Goal: Task Accomplishment & Management: Use online tool/utility

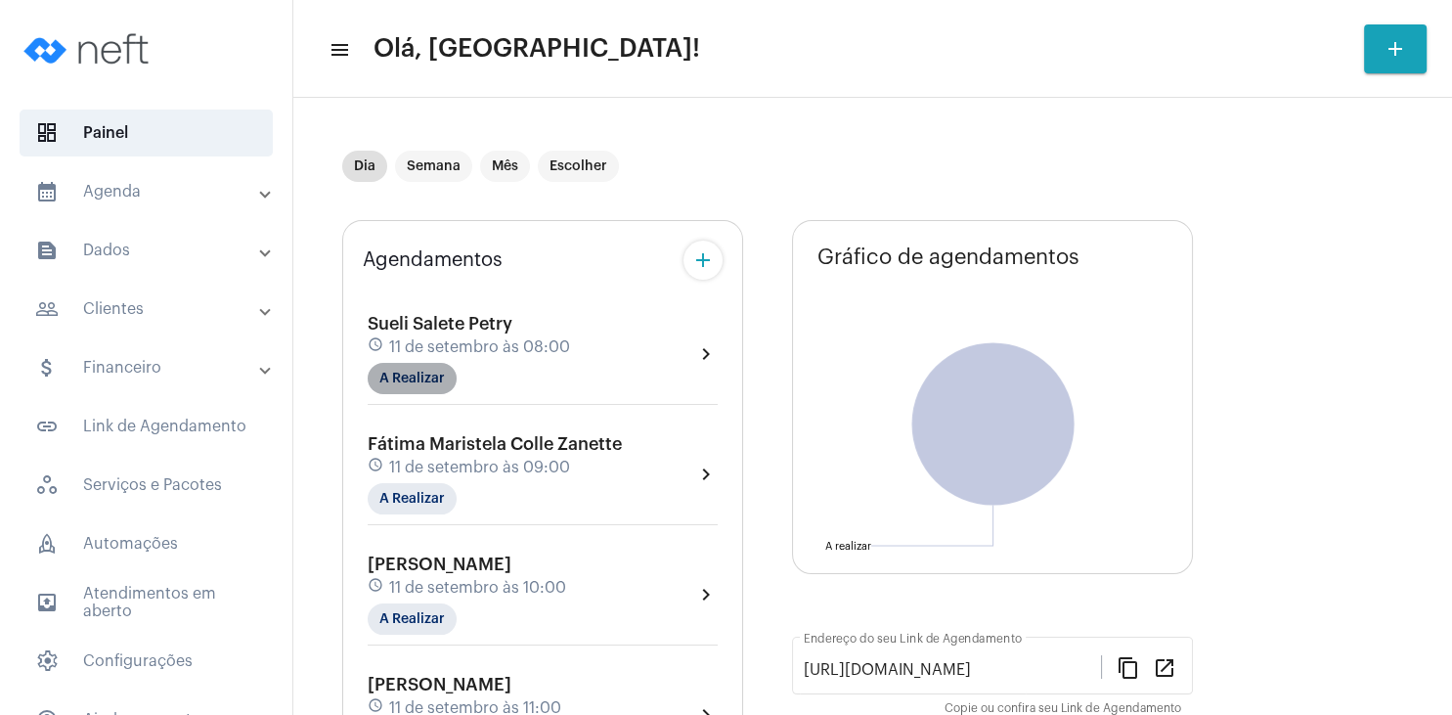
click at [431, 389] on mat-chip "A Realizar" at bounding box center [412, 378] width 89 height 31
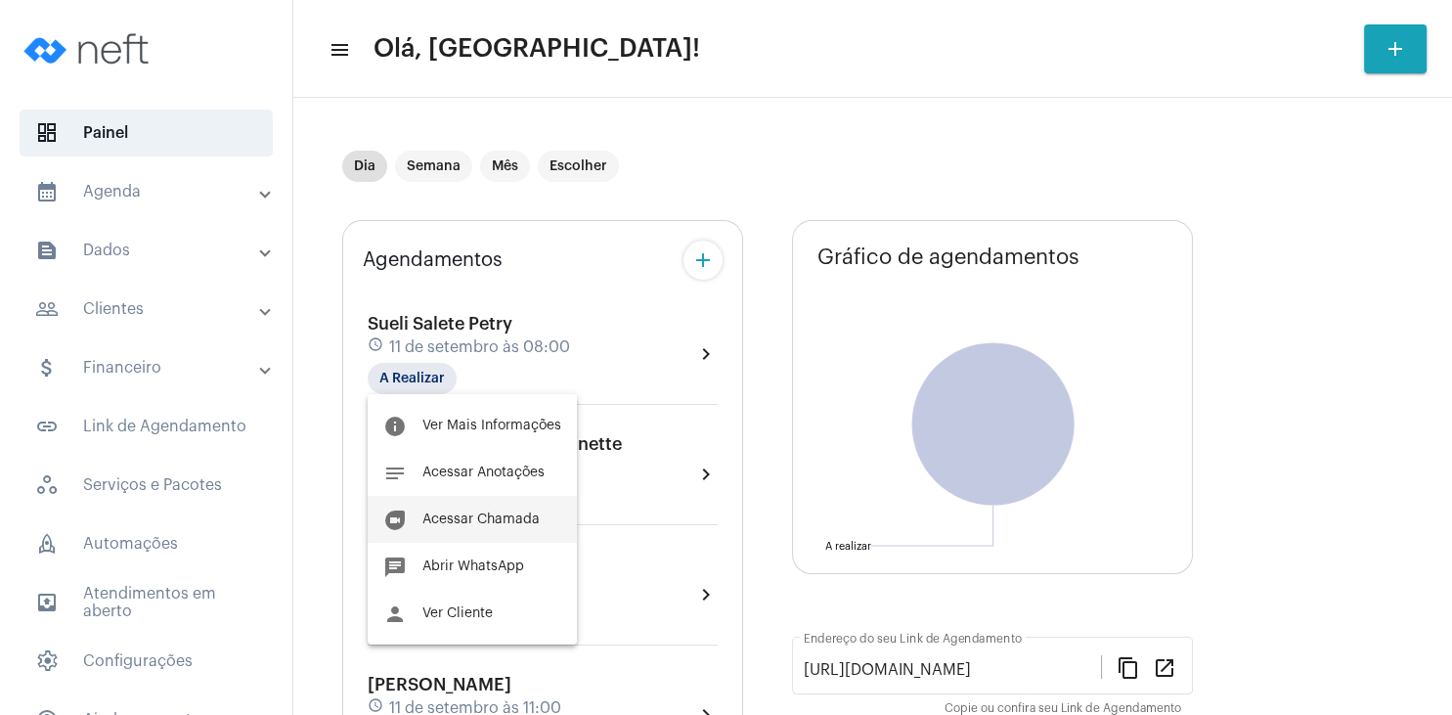
click at [502, 523] on span "Acessar Chamada" at bounding box center [480, 519] width 117 height 14
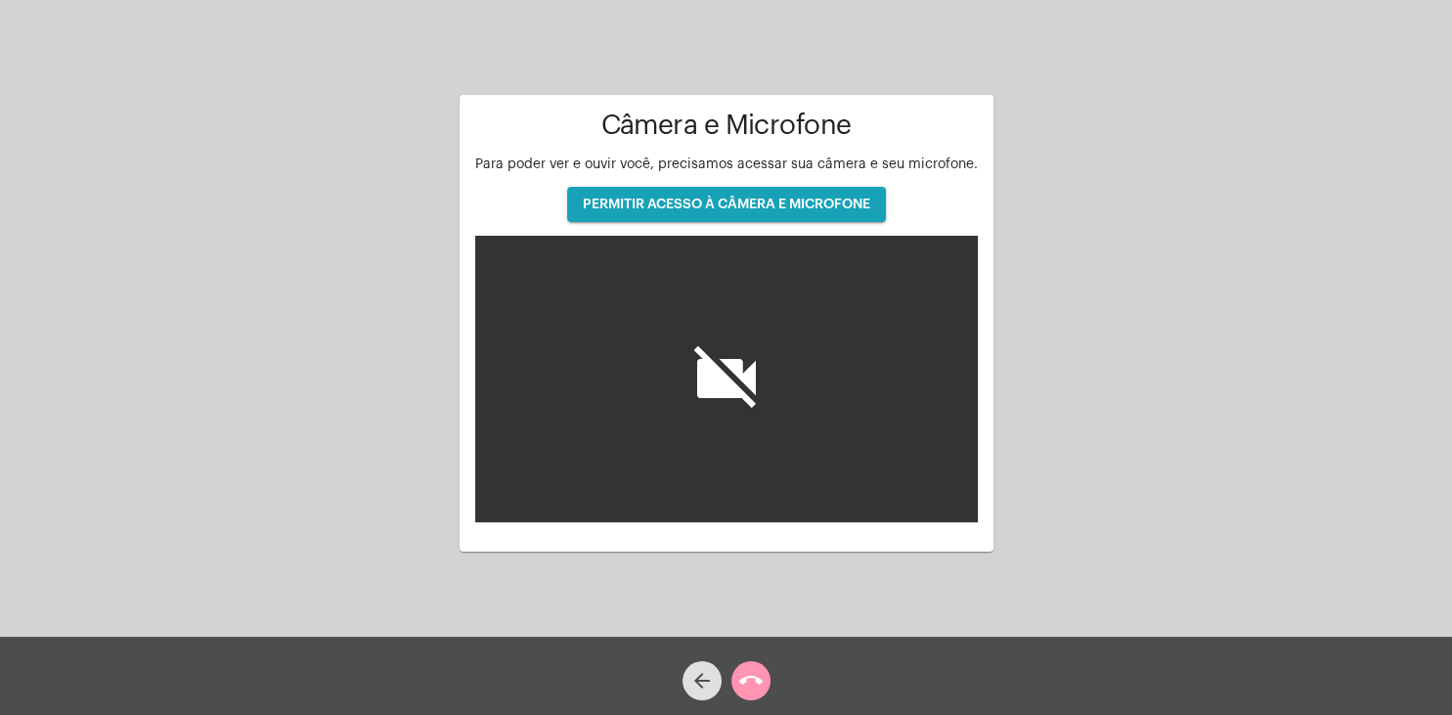
click at [784, 209] on span "PERMITIR ACESSO À CÂMERA E MICROFONE" at bounding box center [727, 205] width 288 height 14
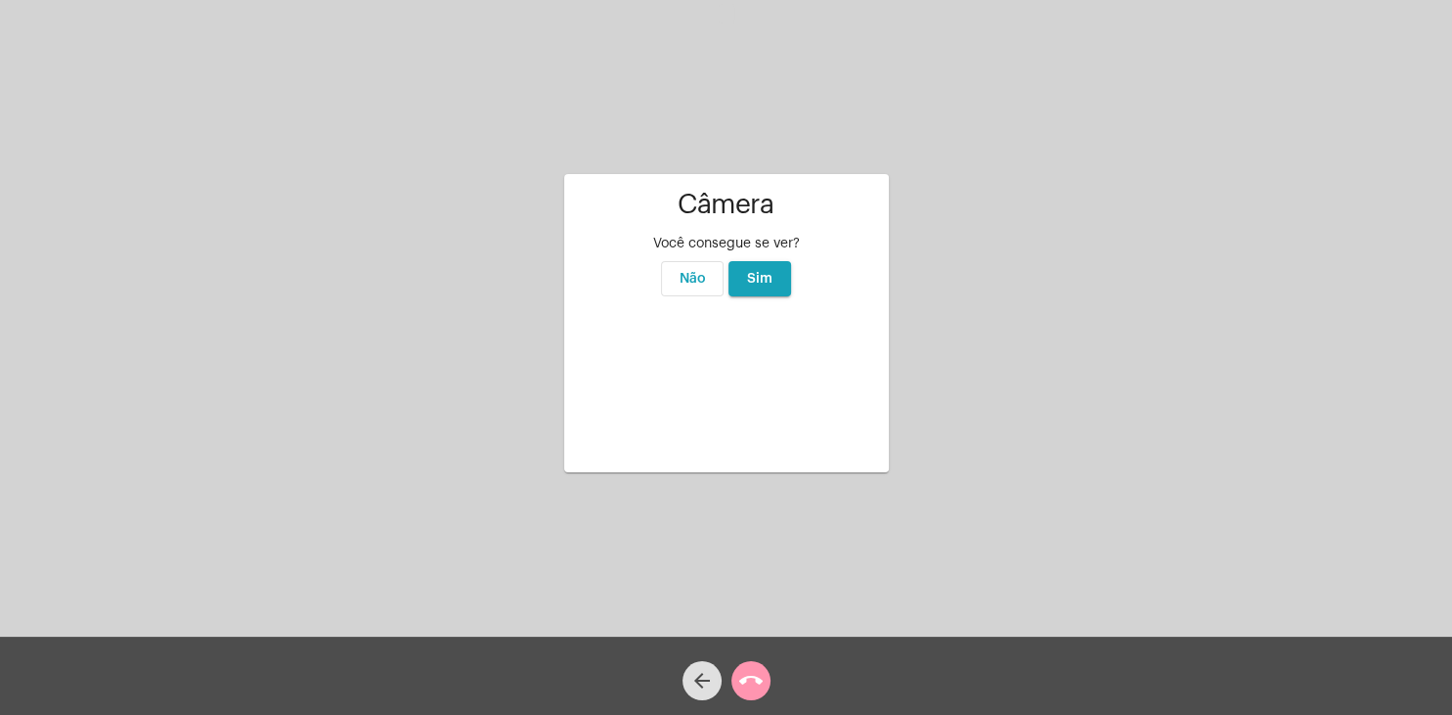
click at [759, 261] on button "Sim" at bounding box center [760, 278] width 63 height 35
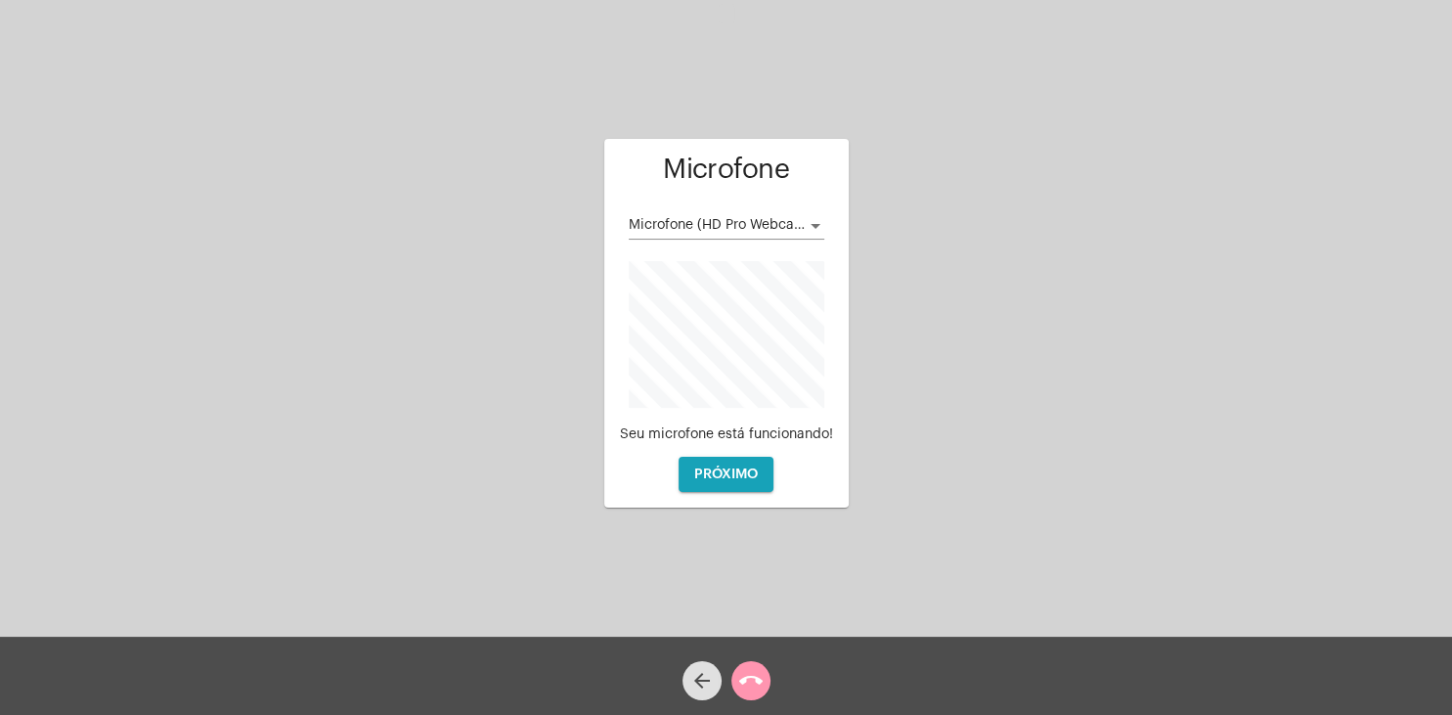
click at [815, 230] on div at bounding box center [816, 226] width 18 height 16
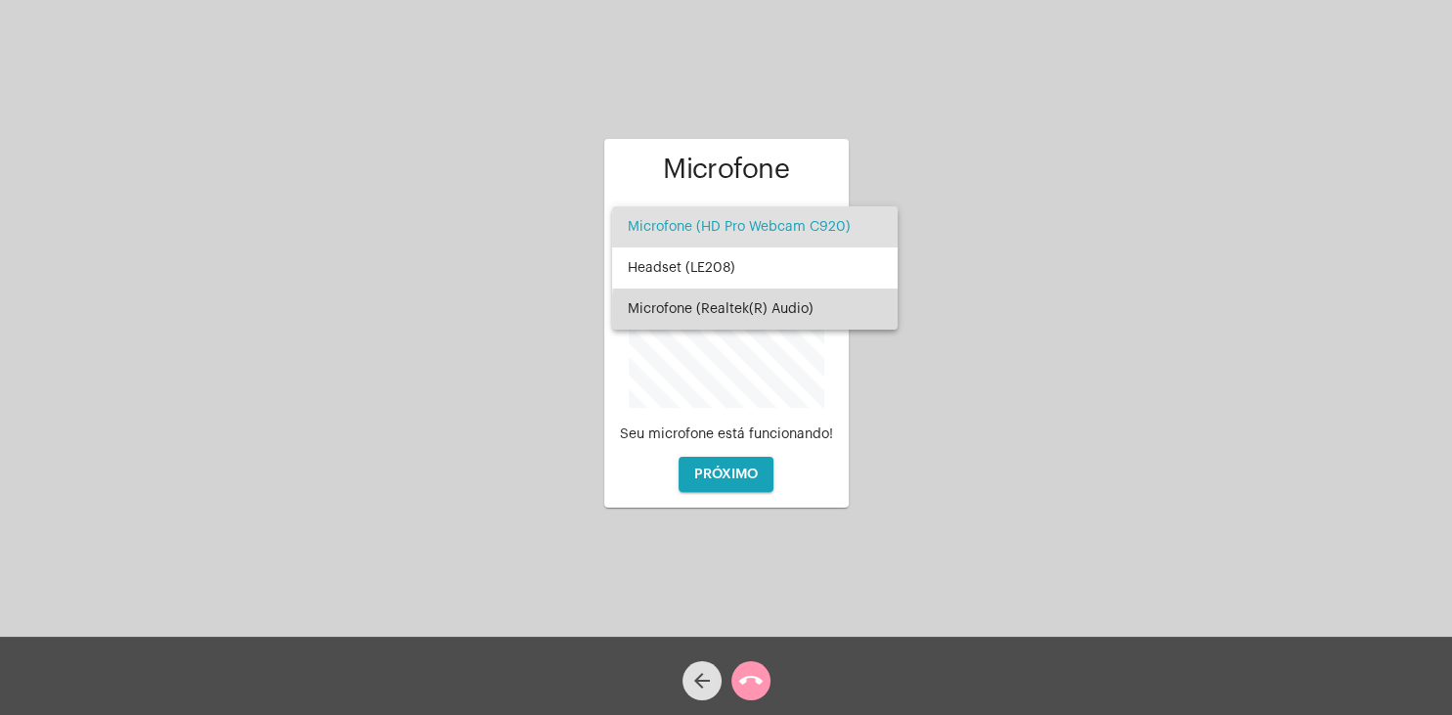
click at [784, 313] on span "Microfone (Realtek(R) Audio)" at bounding box center [755, 308] width 254 height 41
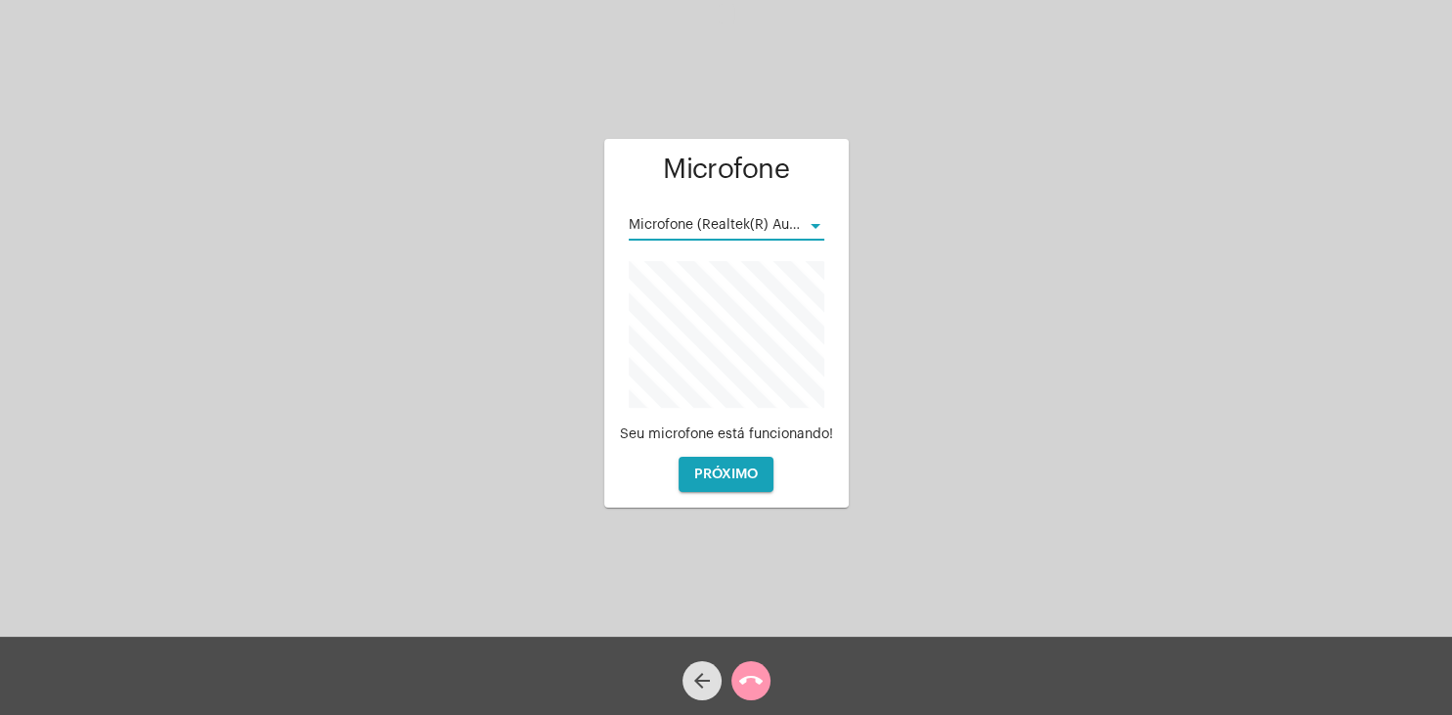
click at [730, 472] on span "PRÓXIMO" at bounding box center [726, 474] width 64 height 14
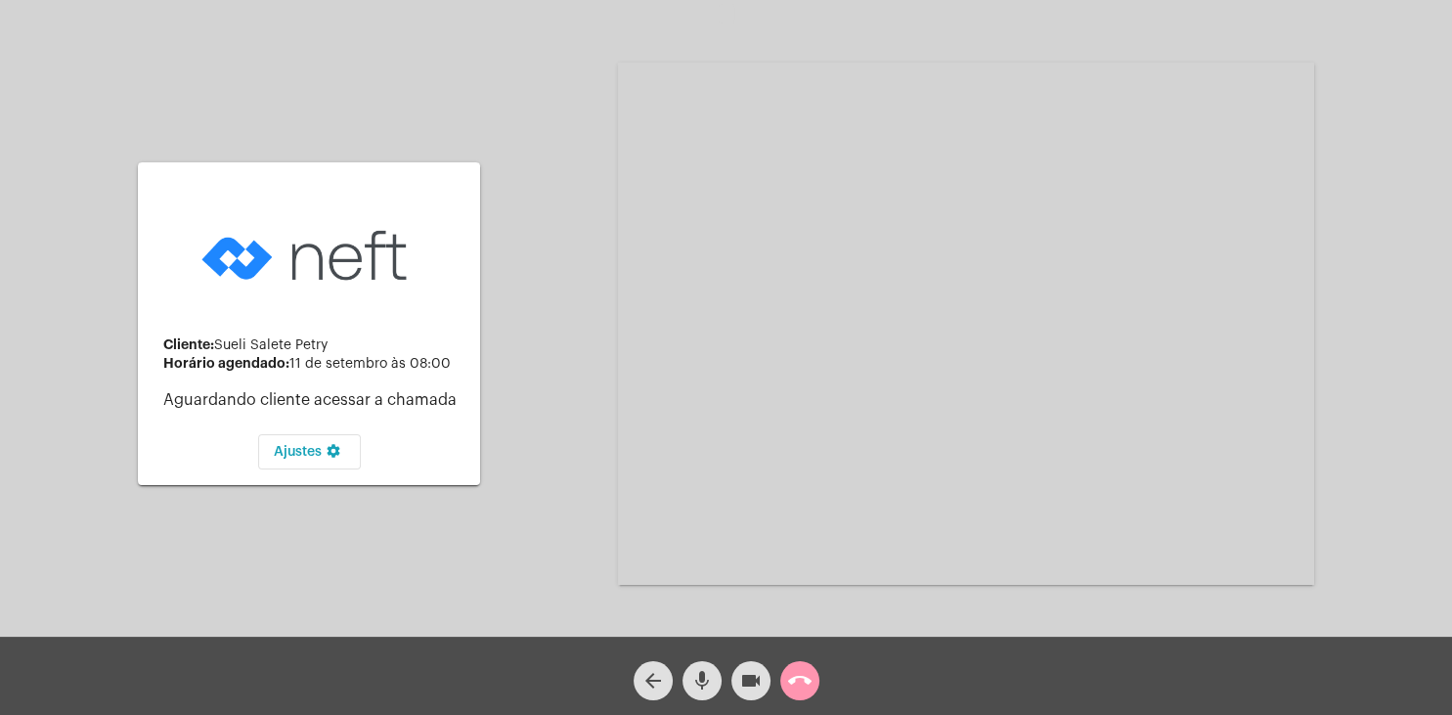
click at [704, 669] on span "mic" at bounding box center [701, 680] width 23 height 39
click at [753, 671] on mat-icon "videocam" at bounding box center [750, 680] width 23 height 23
click at [738, 683] on button "videocam_off" at bounding box center [750, 680] width 39 height 39
click at [707, 683] on mat-icon "mic_off" at bounding box center [701, 680] width 23 height 23
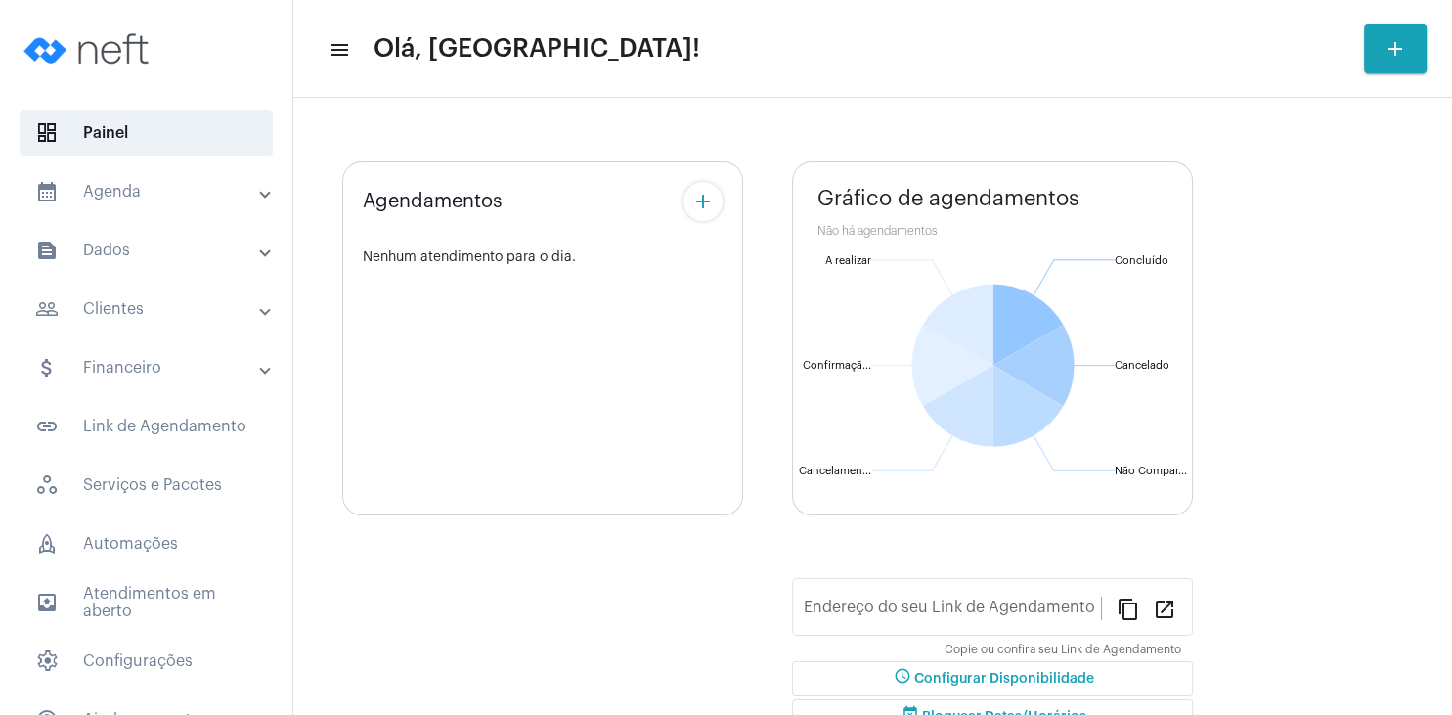
type input "[URL][DOMAIN_NAME]"
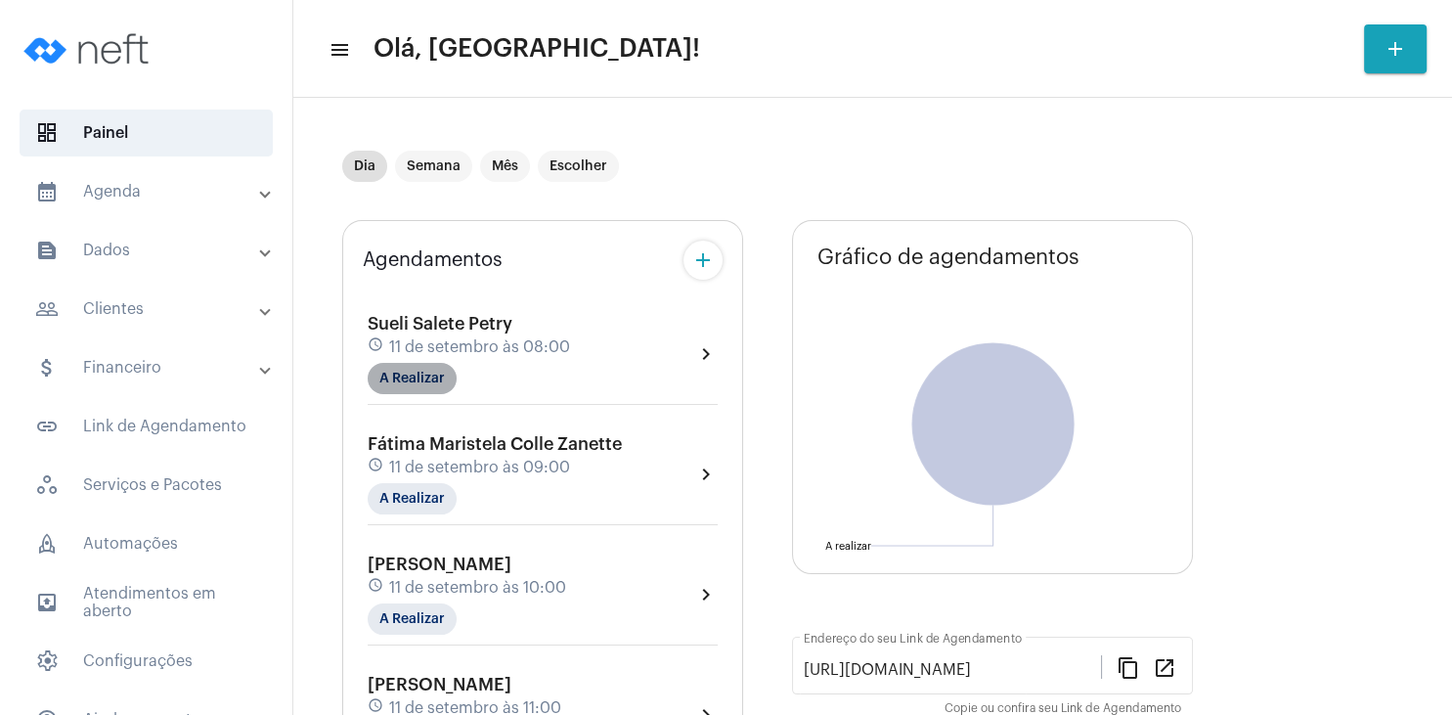
click at [426, 379] on mat-chip "A Realizar" at bounding box center [412, 378] width 89 height 31
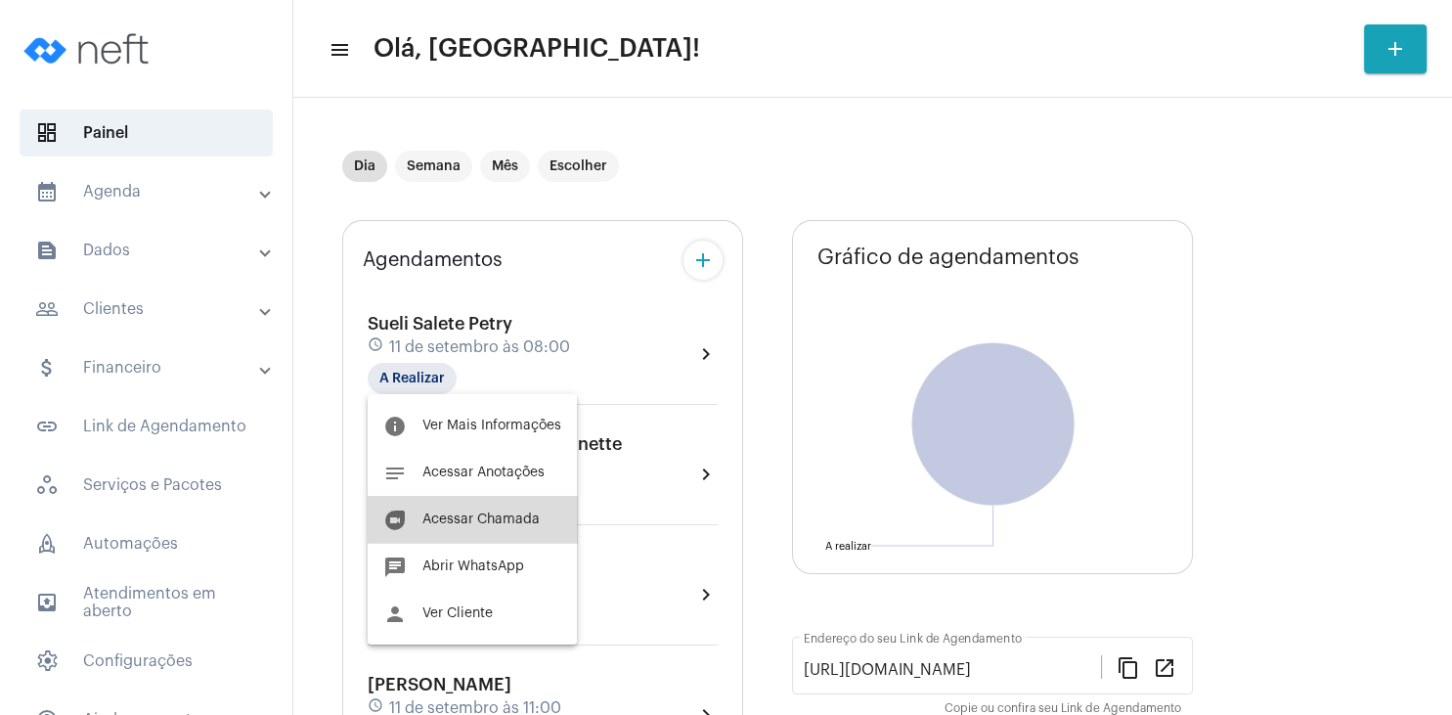
click at [503, 523] on span "Acessar Chamada" at bounding box center [480, 519] width 117 height 14
